Goal: Task Accomplishment & Management: Complete application form

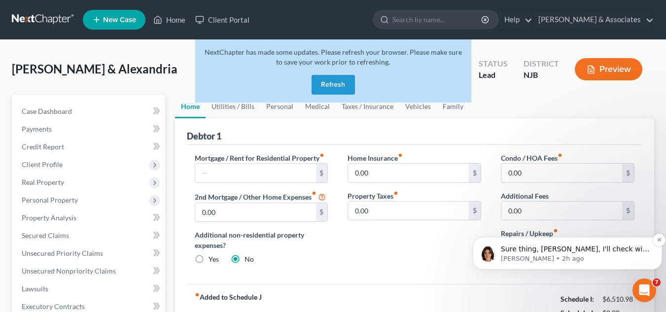
click at [538, 251] on p "Sure thing, [PERSON_NAME], I'll check with them again" at bounding box center [575, 249] width 149 height 10
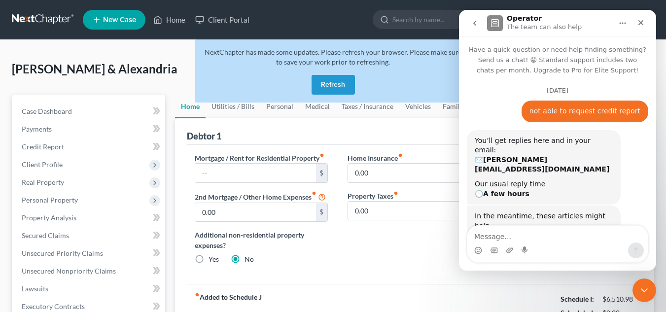
scroll to position [105, 0]
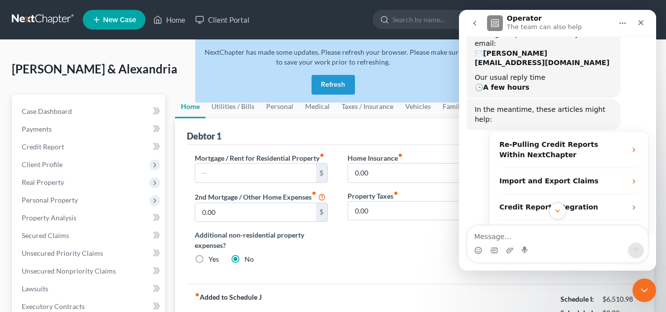
click at [345, 82] on button "Refresh" at bounding box center [333, 85] width 43 height 20
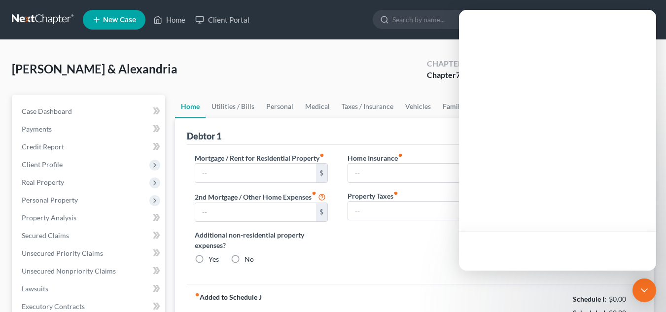
type input "1,600.00"
type input "0.00"
radio input "true"
type input "0.00"
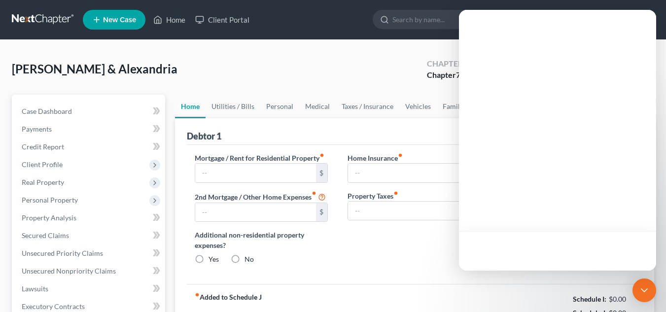
type input "0.00"
type input "30.00"
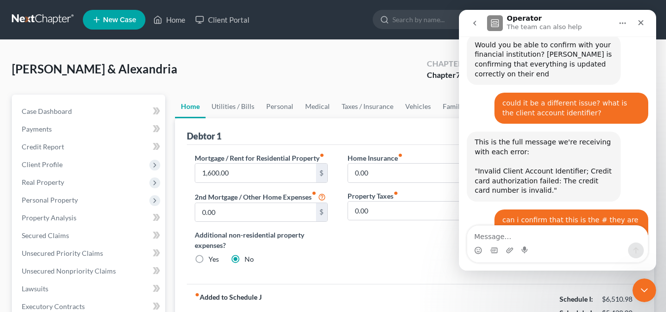
scroll to position [1686, 0]
click at [580, 245] on div "Intercom messenger" at bounding box center [557, 251] width 180 height 16
click at [578, 244] on div "Intercom messenger" at bounding box center [557, 251] width 180 height 16
click at [574, 244] on div "Intercom messenger" at bounding box center [557, 251] width 180 height 16
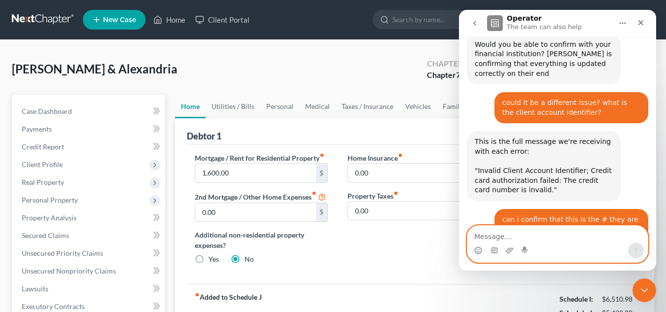
click at [566, 241] on textarea "Message…" at bounding box center [557, 234] width 180 height 17
type textarea "thank you"
